Goal: Navigation & Orientation: Find specific page/section

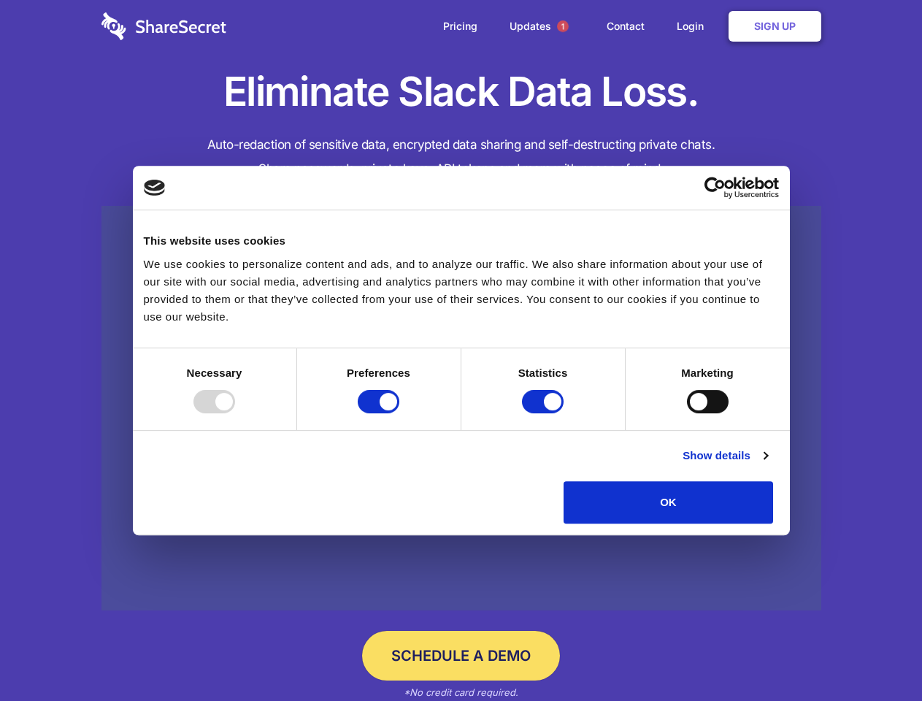
click at [235, 413] on div at bounding box center [214, 401] width 42 height 23
click at [399, 413] on input "Preferences" at bounding box center [379, 401] width 42 height 23
checkbox input "false"
click at [544, 413] on input "Statistics" at bounding box center [543, 401] width 42 height 23
checkbox input "false"
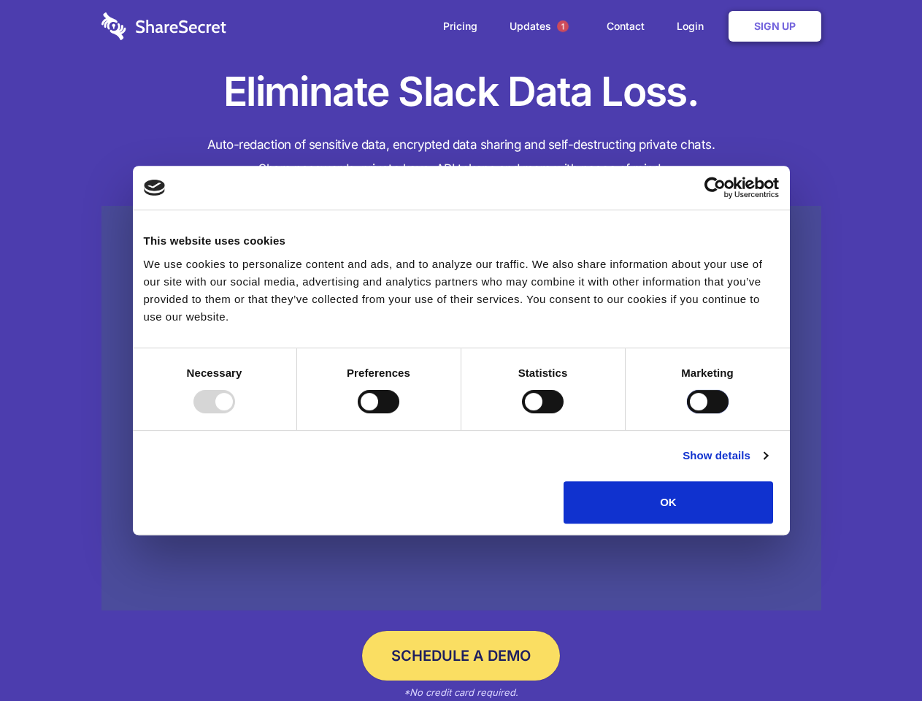
click at [687, 413] on input "Marketing" at bounding box center [708, 401] width 42 height 23
checkbox input "true"
click at [767, 464] on link "Show details" at bounding box center [724, 456] width 85 height 18
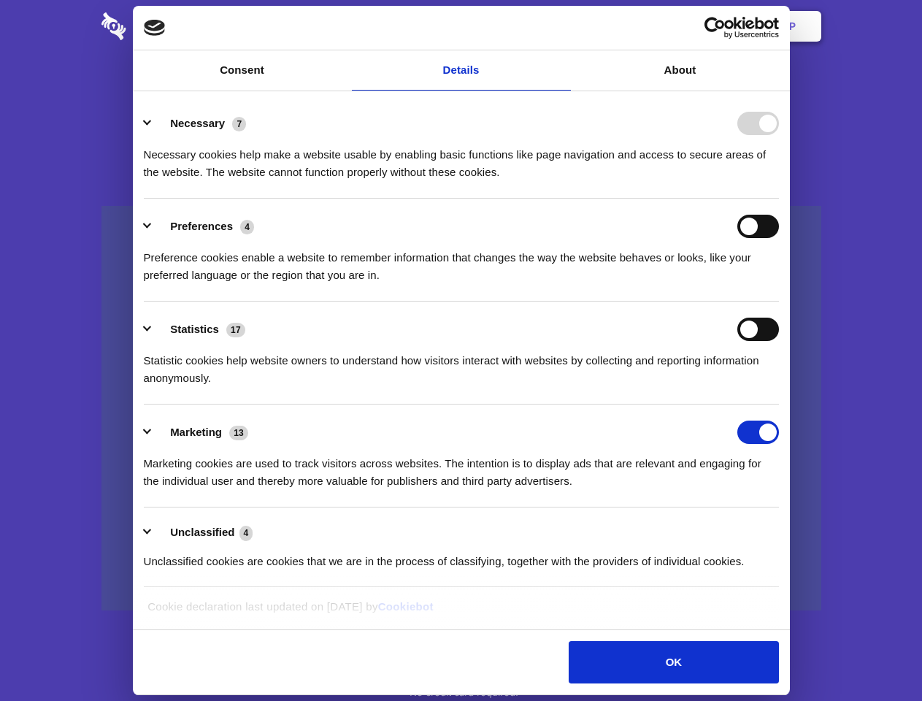
click at [779, 199] on li "Necessary 7 Necessary cookies help make a website usable by enabling basic func…" at bounding box center [461, 147] width 635 height 103
click at [562, 26] on span "1" at bounding box center [563, 26] width 12 height 12
